Goal: Information Seeking & Learning: Find specific fact

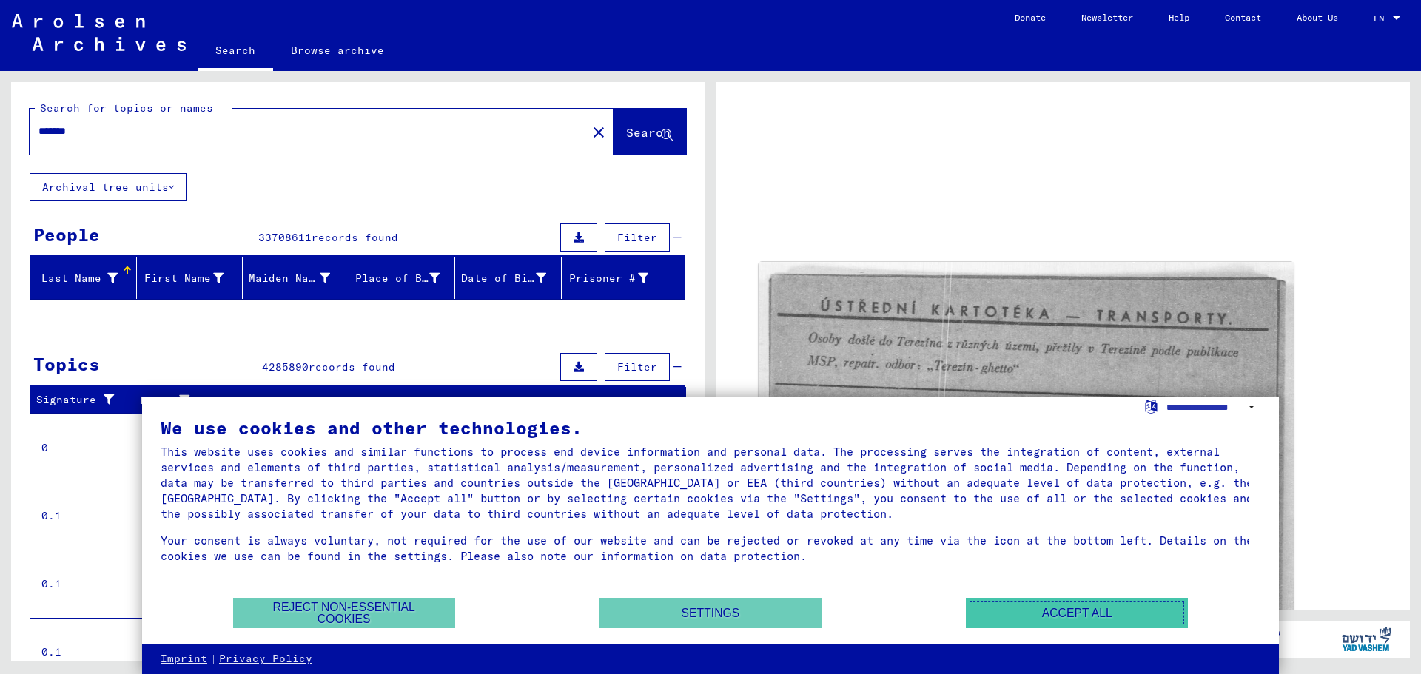
drag, startPoint x: 0, startPoint y: 0, endPoint x: 1082, endPoint y: 613, distance: 1243.4
click at [1082, 613] on button "Accept all" at bounding box center [1077, 613] width 222 height 30
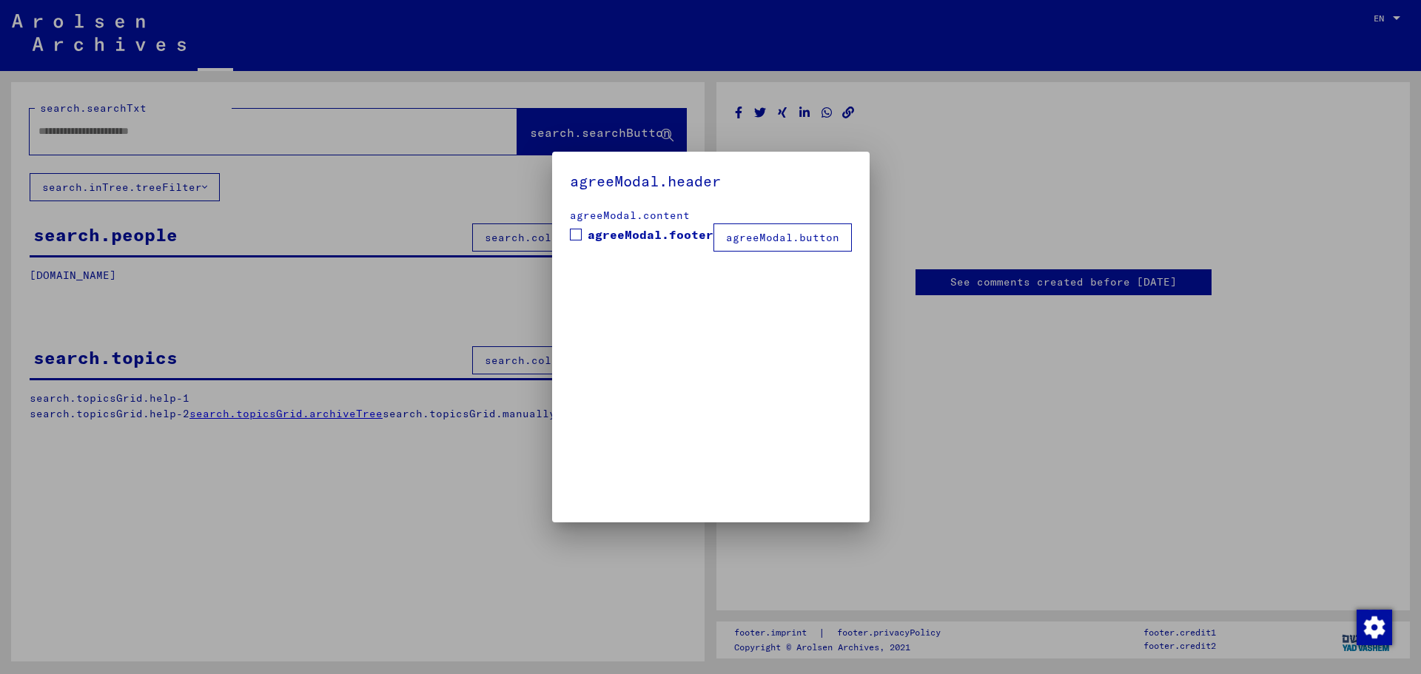
type input "*******"
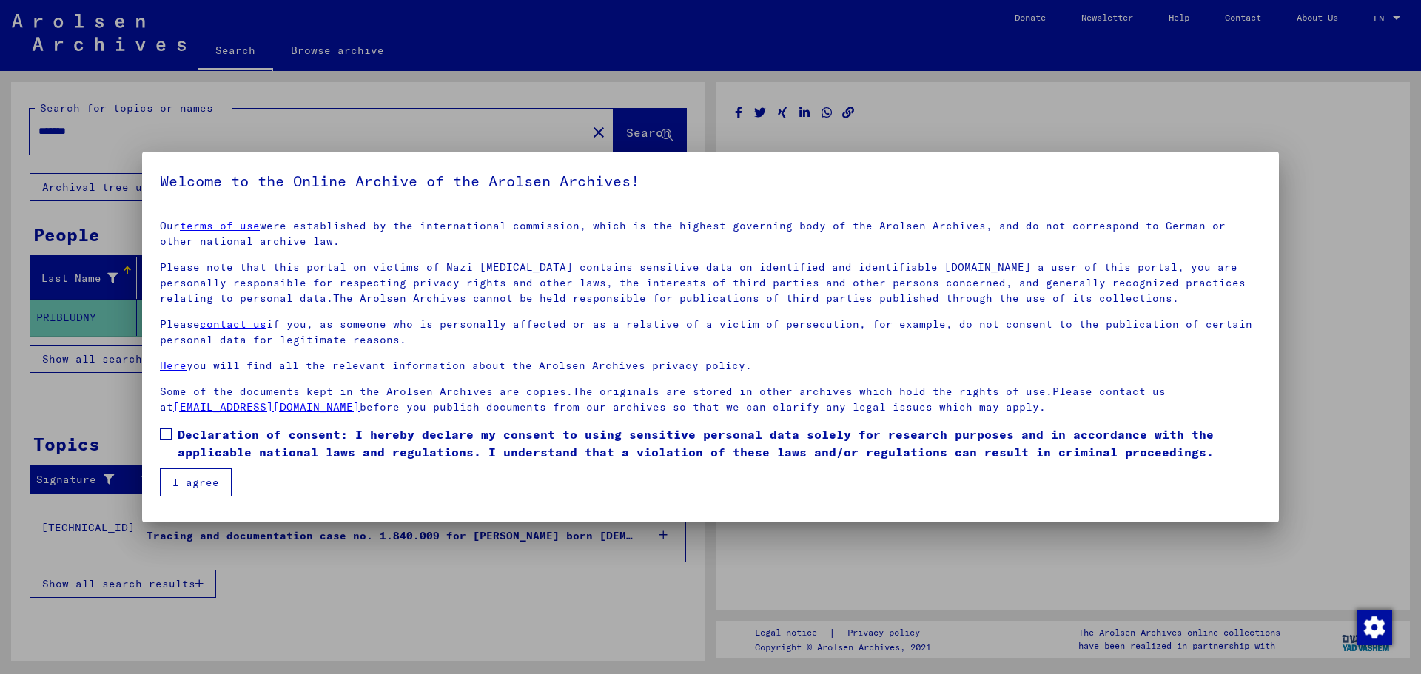
click at [210, 483] on button "I agree" at bounding box center [196, 482] width 72 height 28
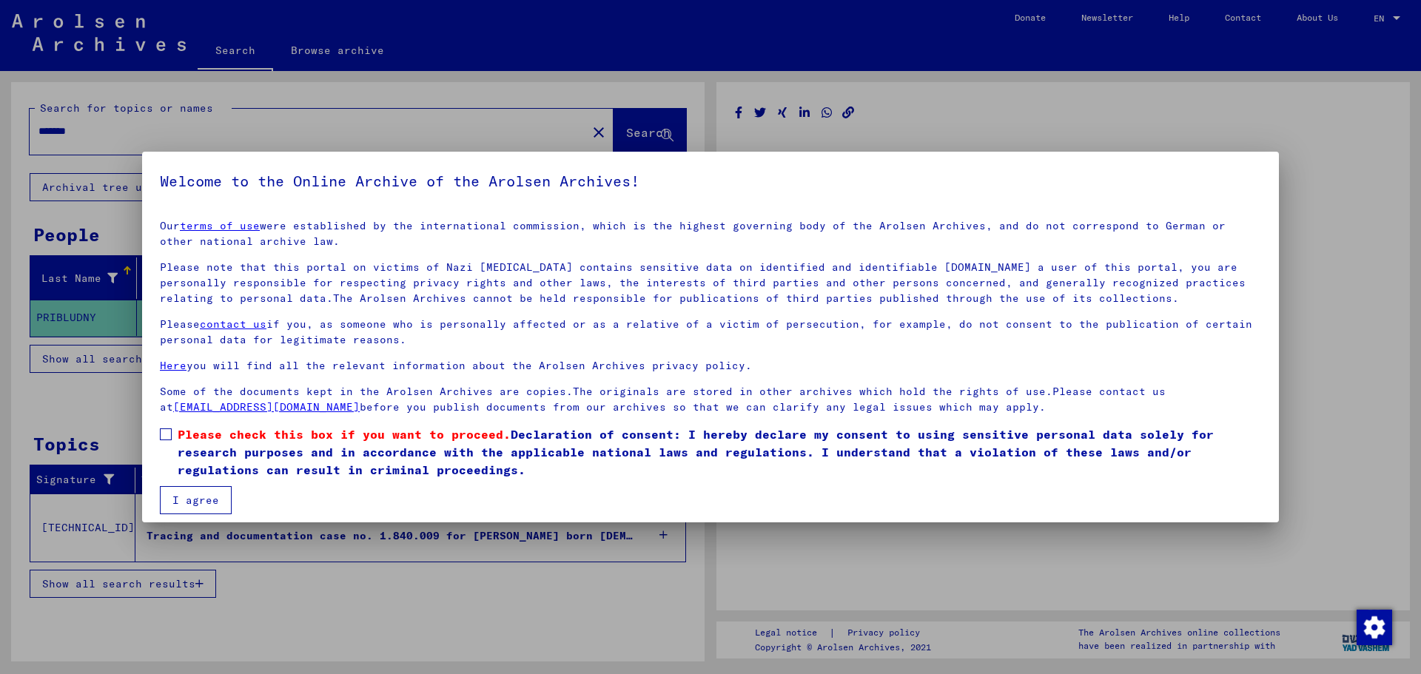
click at [167, 438] on span at bounding box center [166, 434] width 12 height 12
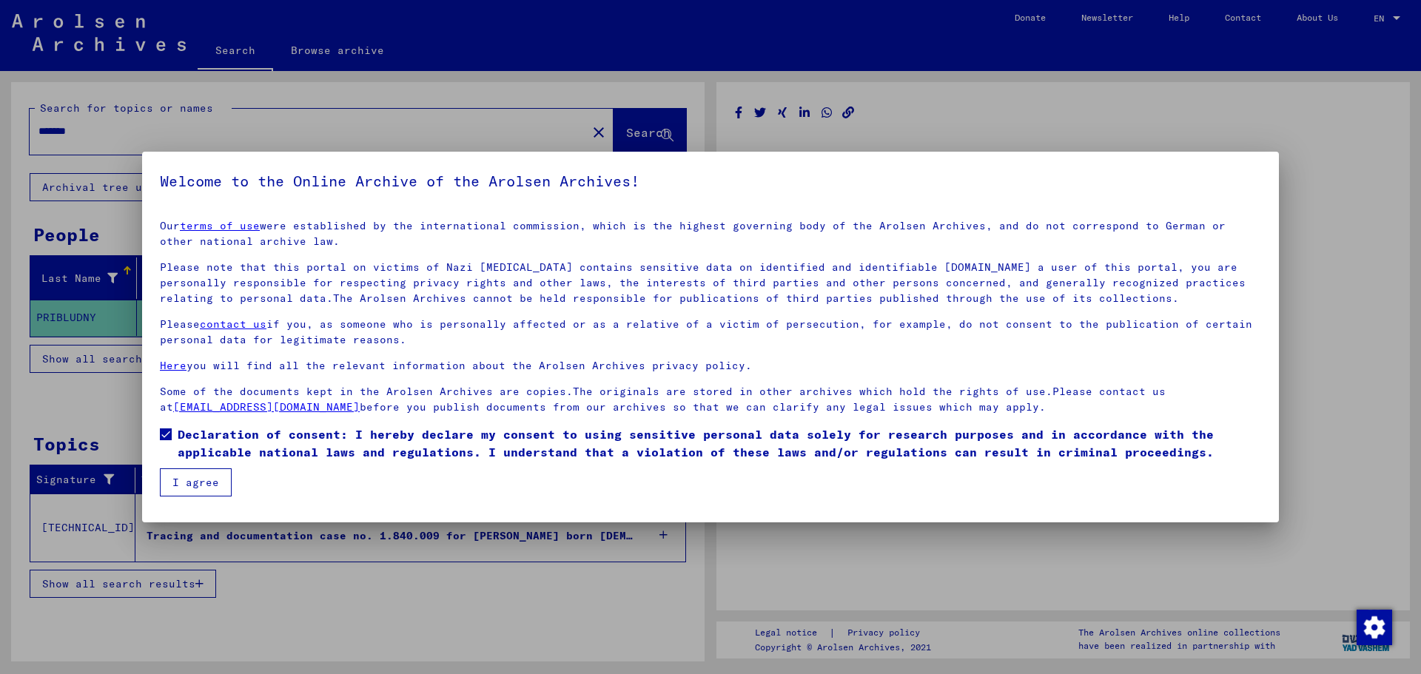
click at [181, 485] on button "I agree" at bounding box center [196, 482] width 72 height 28
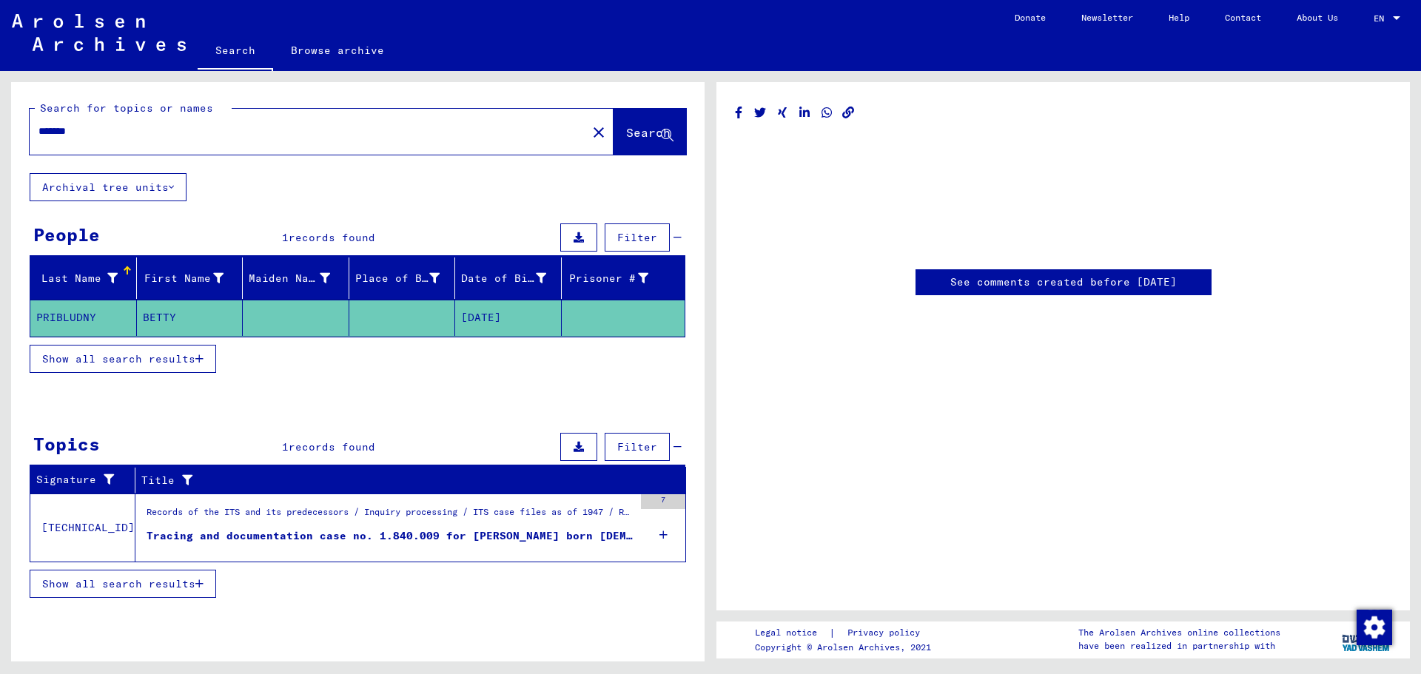
click at [101, 356] on span "Show all search results" at bounding box center [118, 358] width 153 height 13
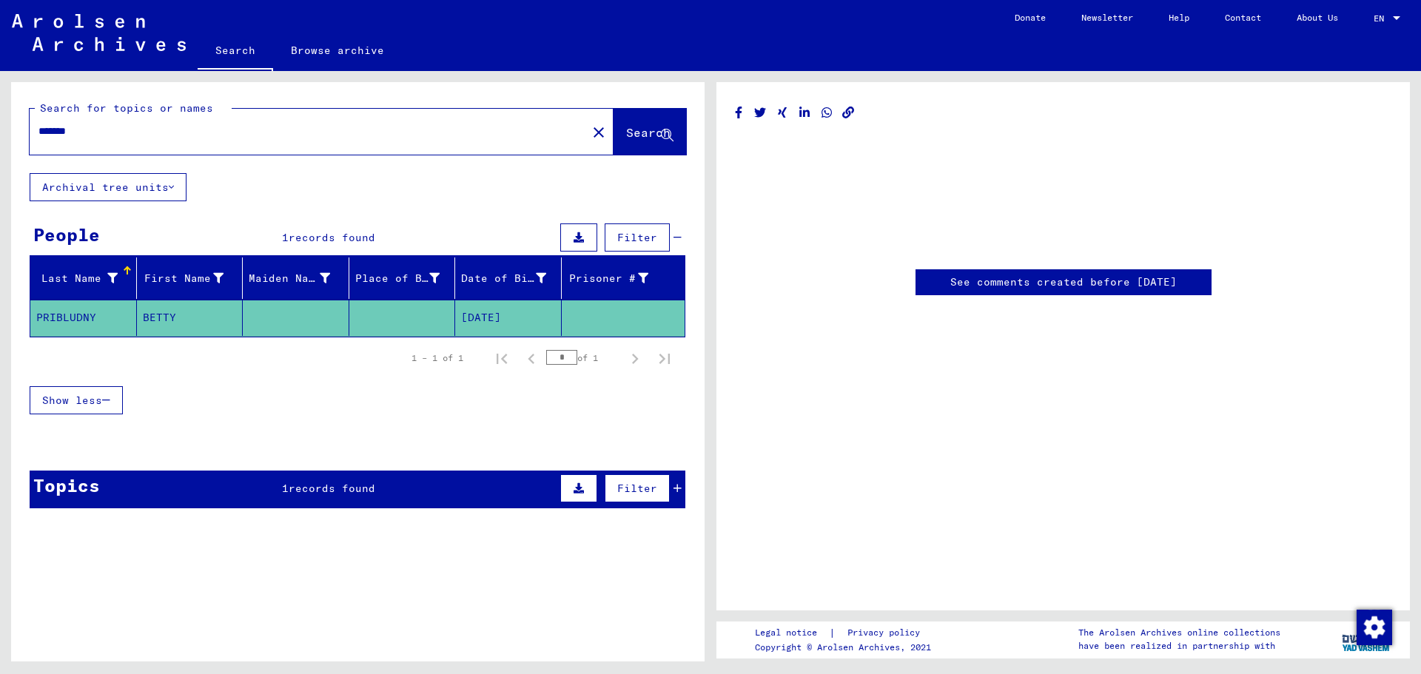
click at [72, 402] on span "Show less" at bounding box center [72, 400] width 60 height 13
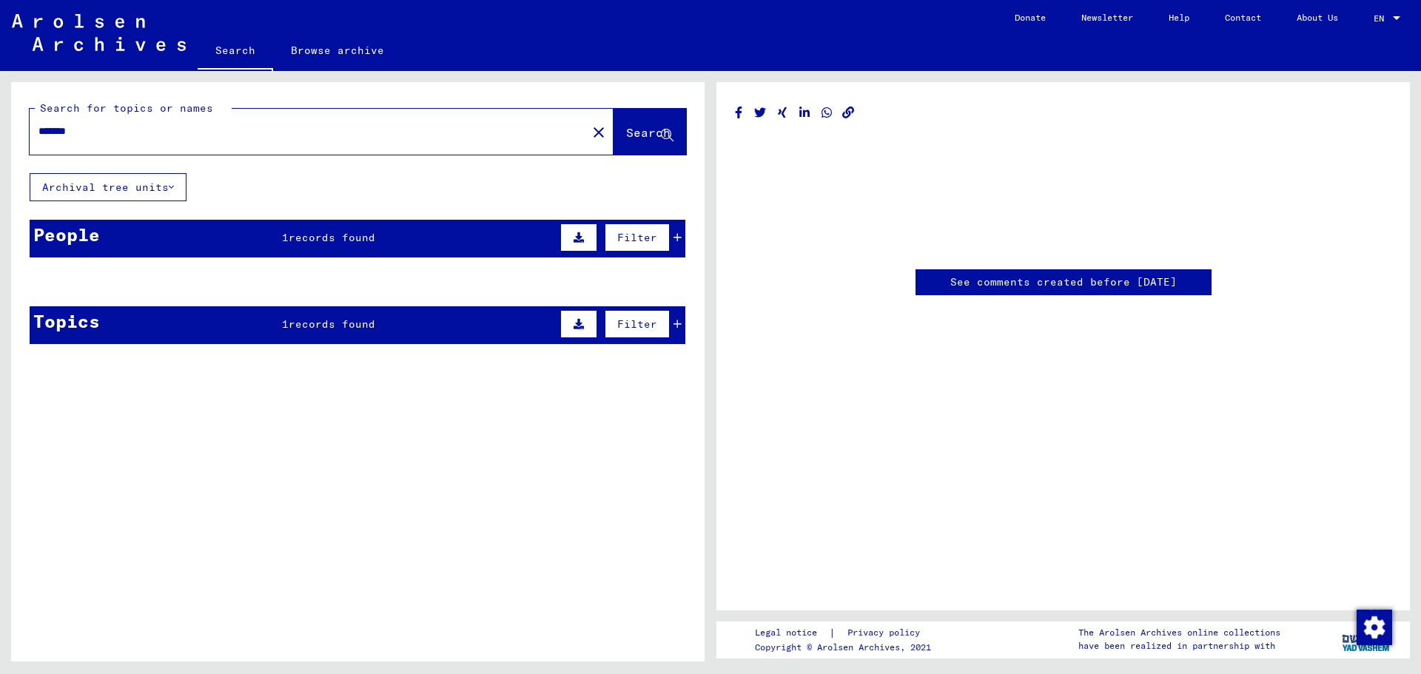
click at [67, 316] on mat-cell "PRIBLUDNY" at bounding box center [83, 318] width 107 height 36
click at [375, 238] on span "records found" at bounding box center [332, 237] width 87 height 13
